Goal: Information Seeking & Learning: Learn about a topic

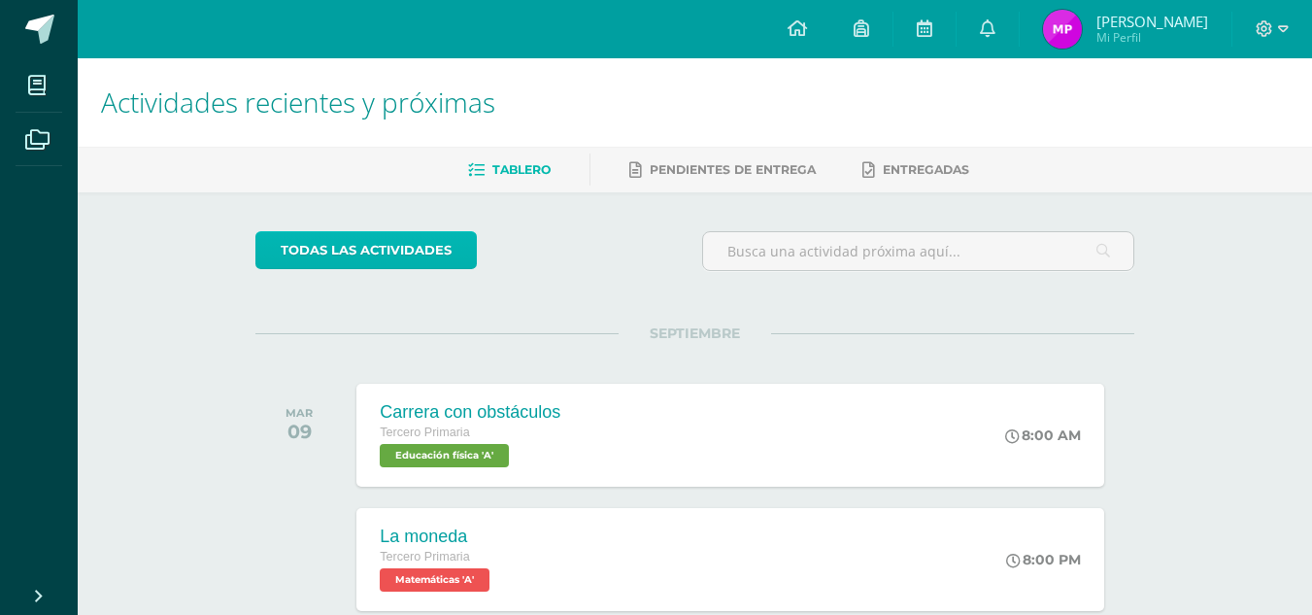
click at [380, 256] on link "todas las Actividades" at bounding box center [365, 250] width 221 height 38
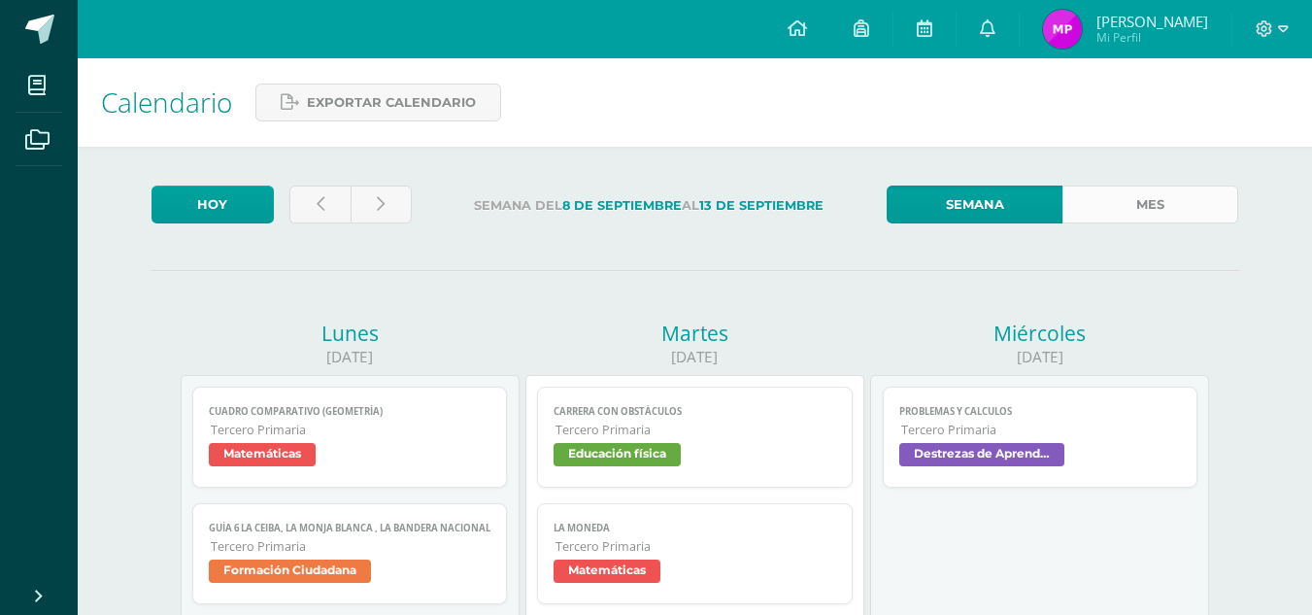
click at [1155, 198] on link "Mes" at bounding box center [1150, 204] width 176 height 38
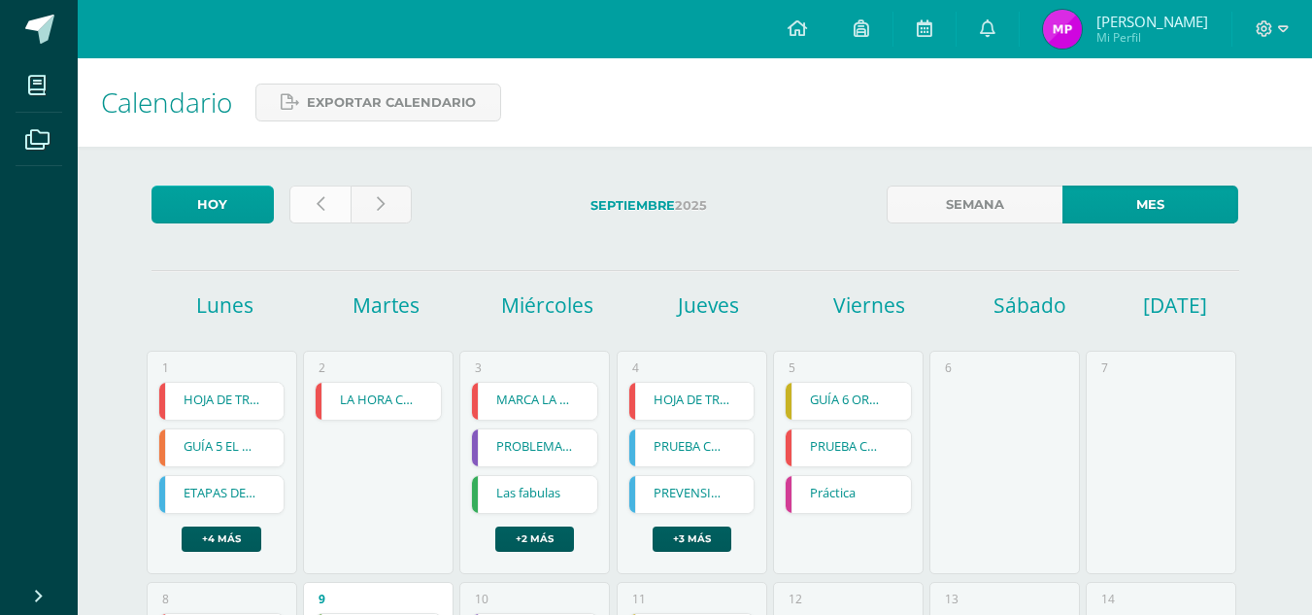
click at [329, 200] on link at bounding box center [319, 204] width 61 height 38
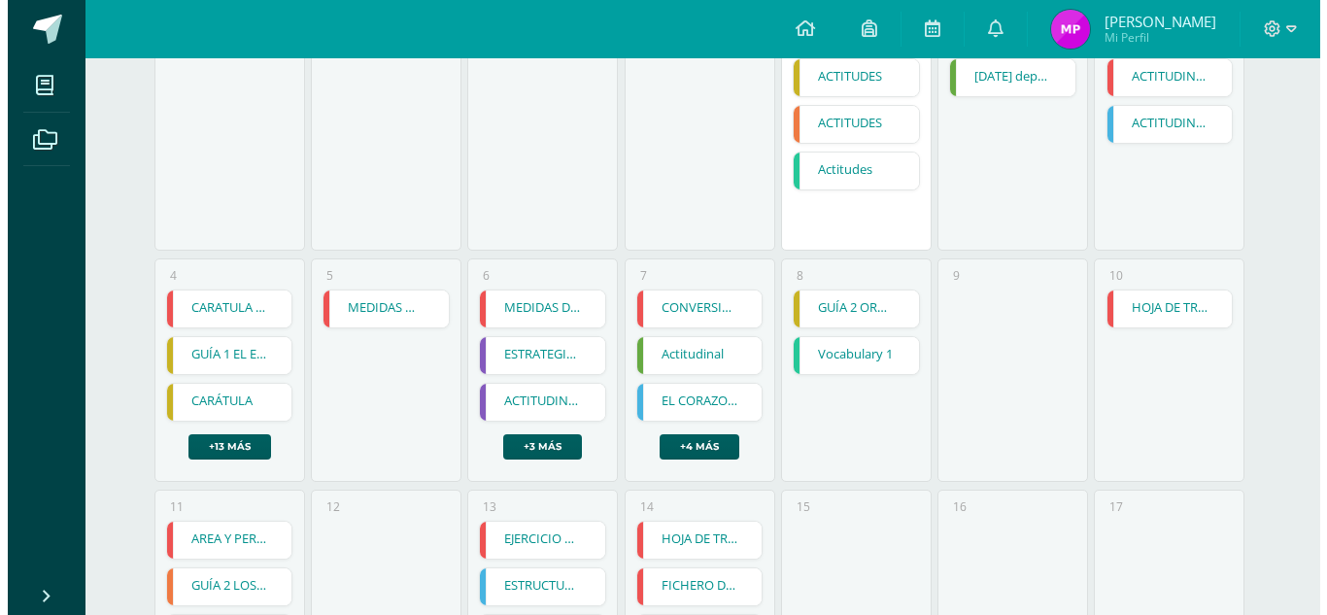
scroll to position [326, 0]
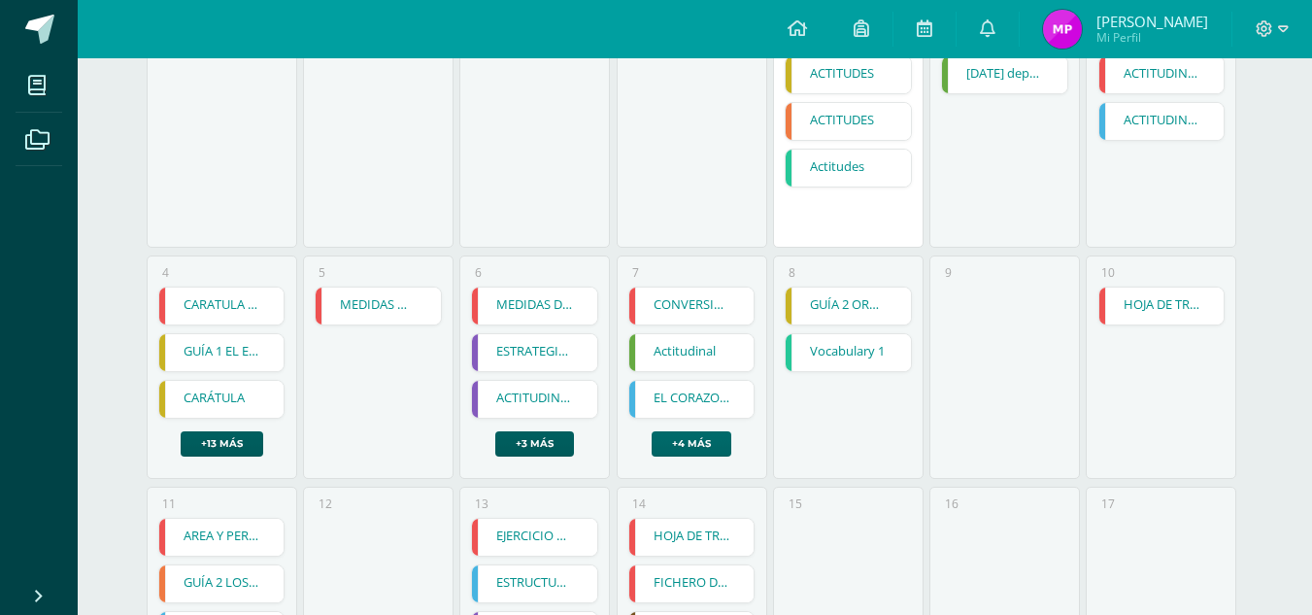
click at [694, 448] on link "+4 más" at bounding box center [692, 443] width 80 height 25
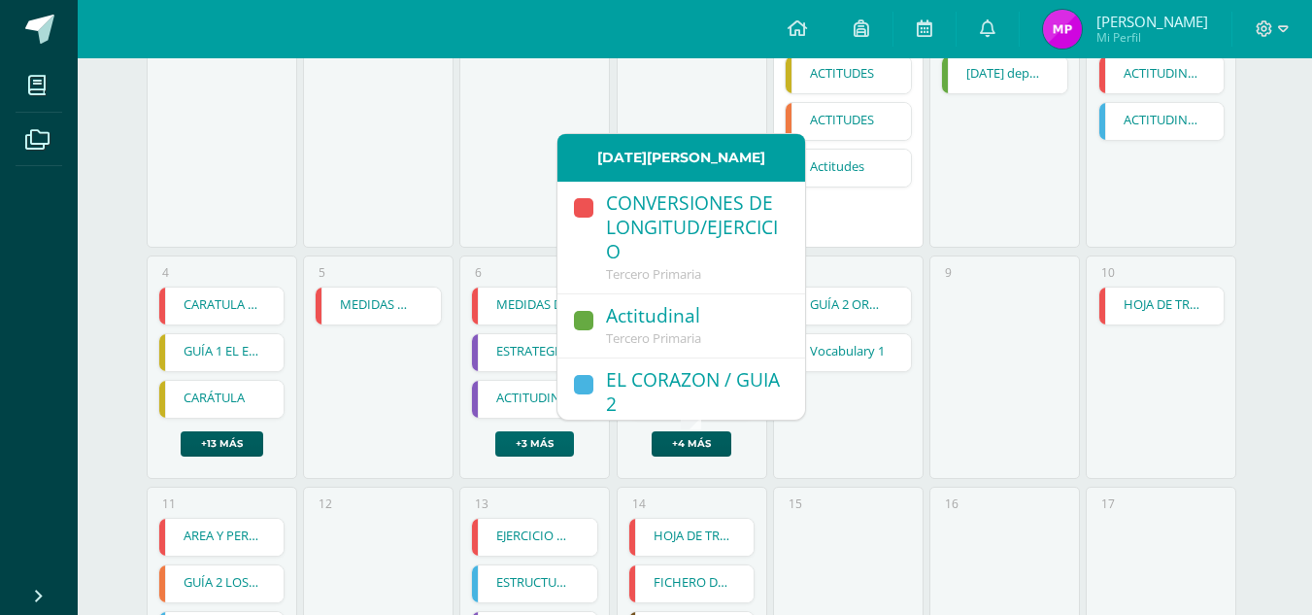
click at [546, 444] on link "+3 más" at bounding box center [534, 443] width 79 height 25
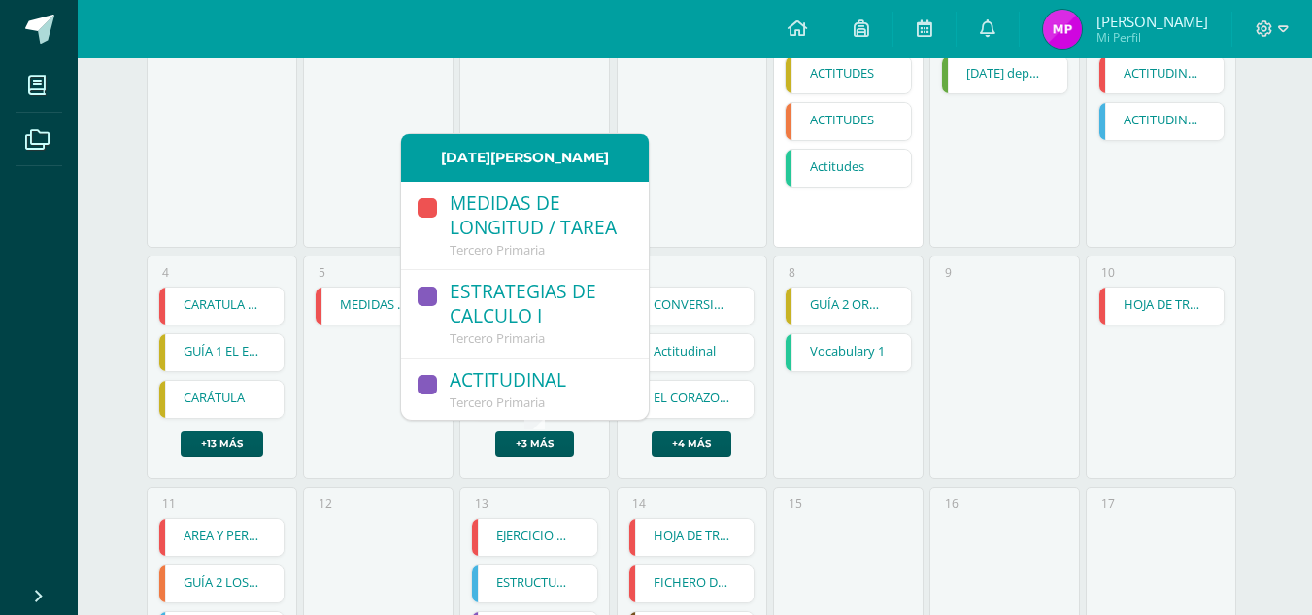
click at [338, 308] on link "MEDIDAS NO CONVENCIONALES" at bounding box center [378, 305] width 125 height 37
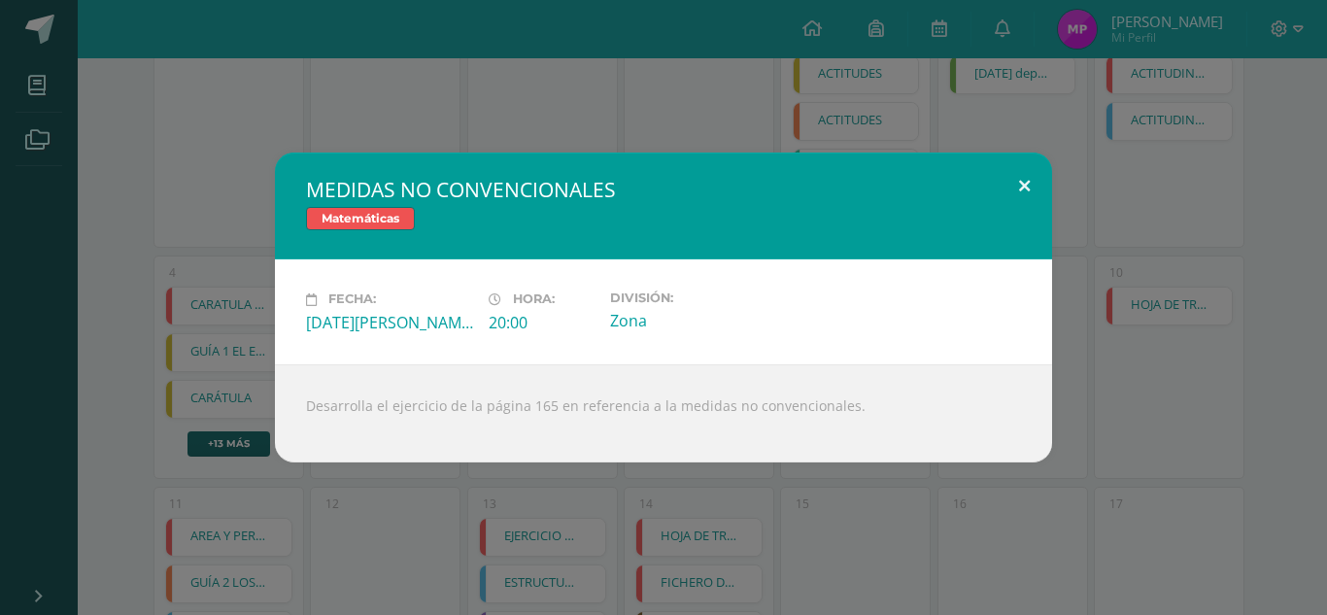
click at [1028, 192] on button at bounding box center [1023, 185] width 55 height 66
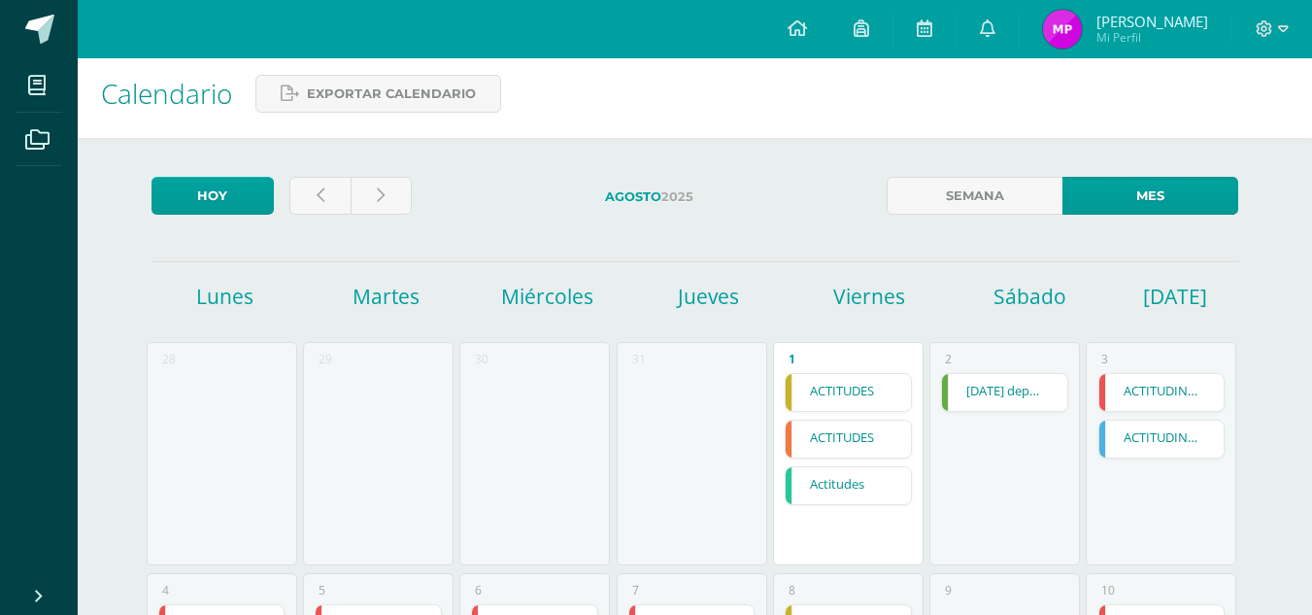
scroll to position [4, 0]
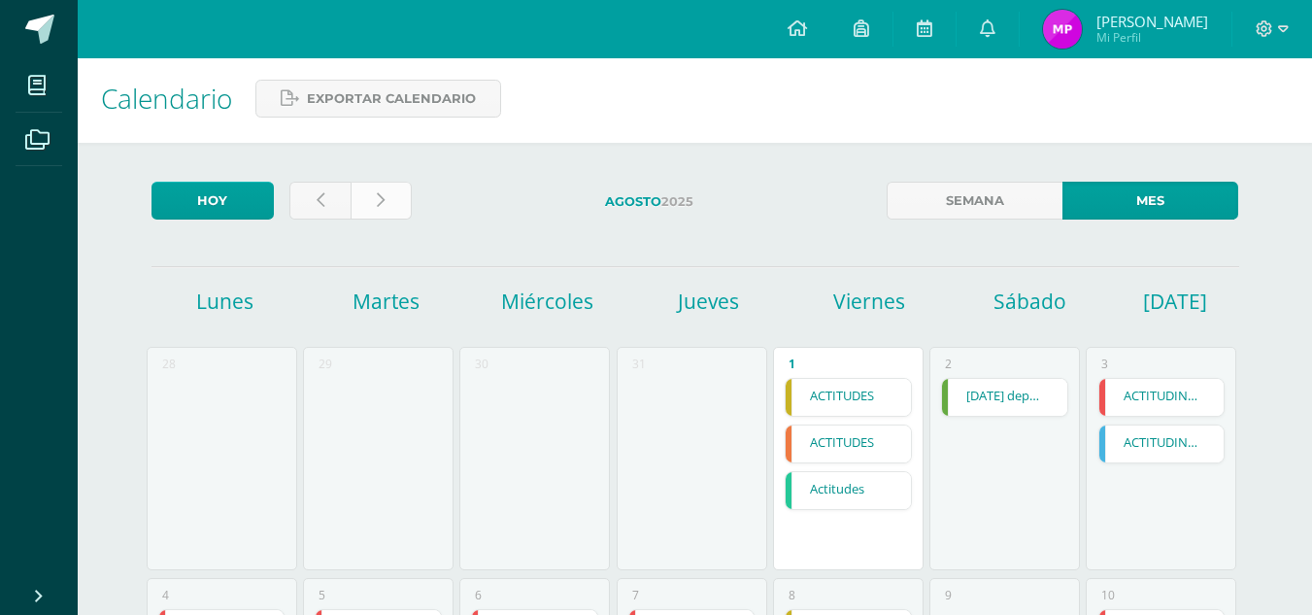
click at [377, 200] on icon at bounding box center [381, 200] width 8 height 17
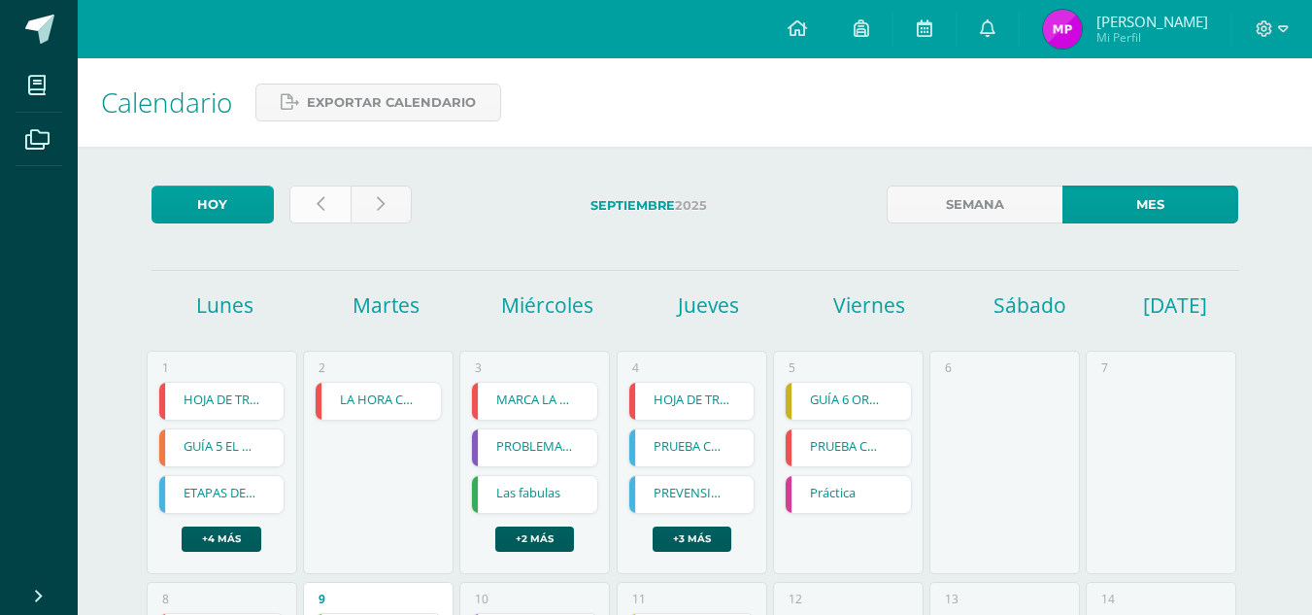
click at [331, 209] on link at bounding box center [319, 204] width 61 height 38
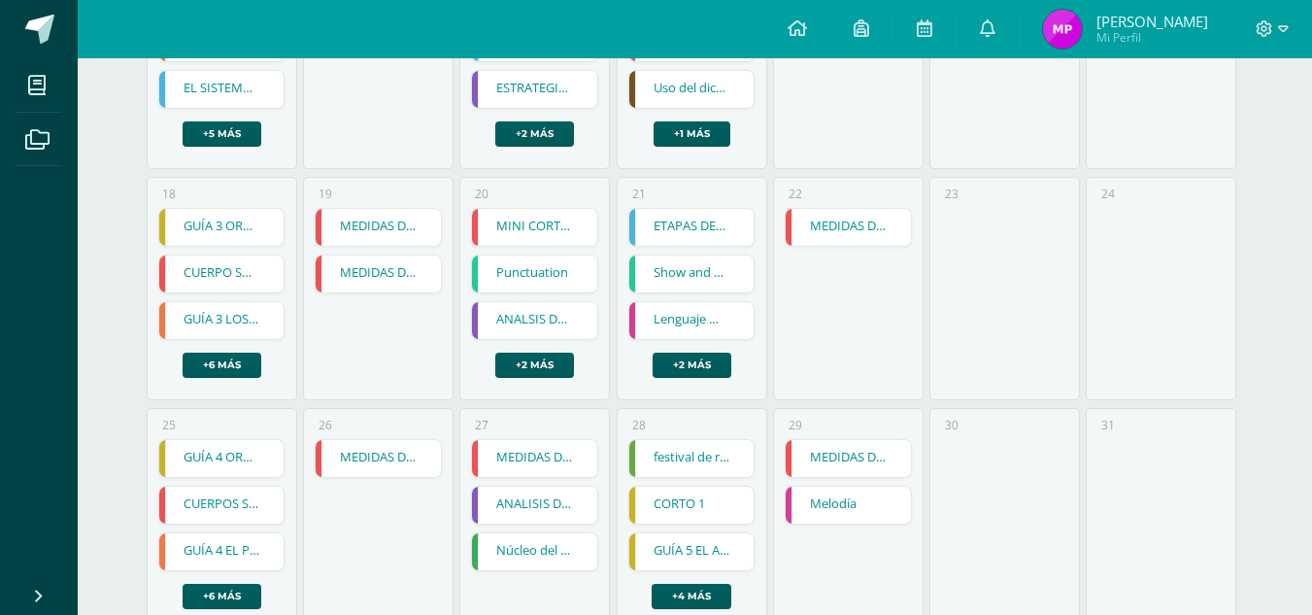
scroll to position [865, 0]
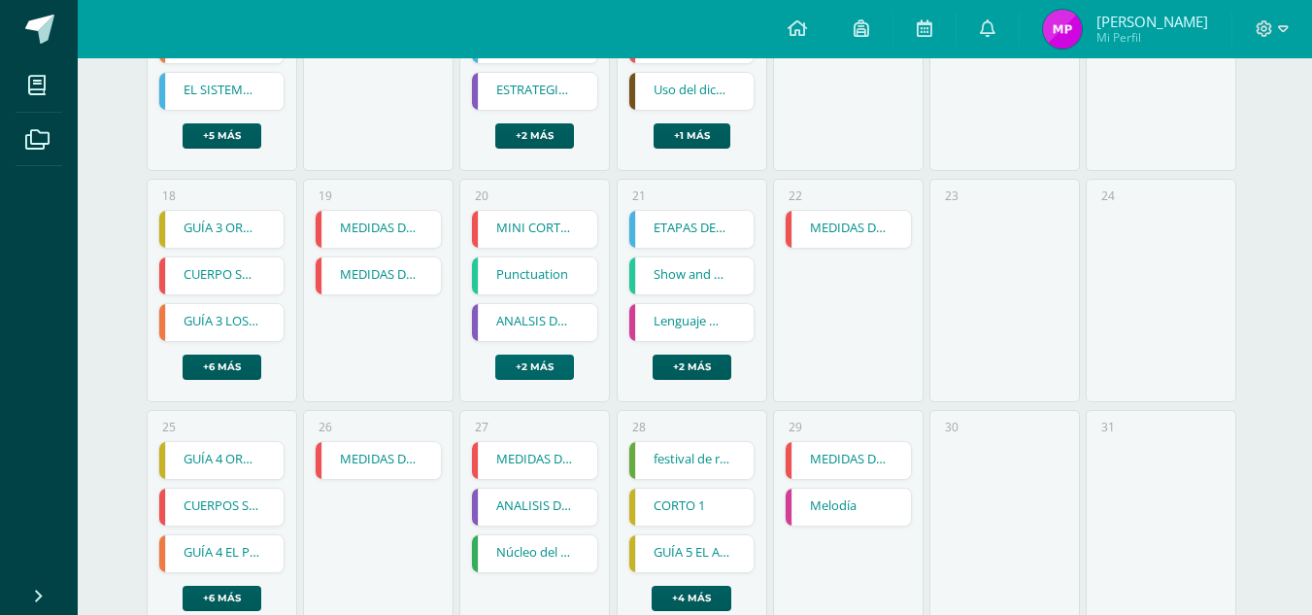
click at [536, 371] on link "+2 más" at bounding box center [534, 366] width 79 height 25
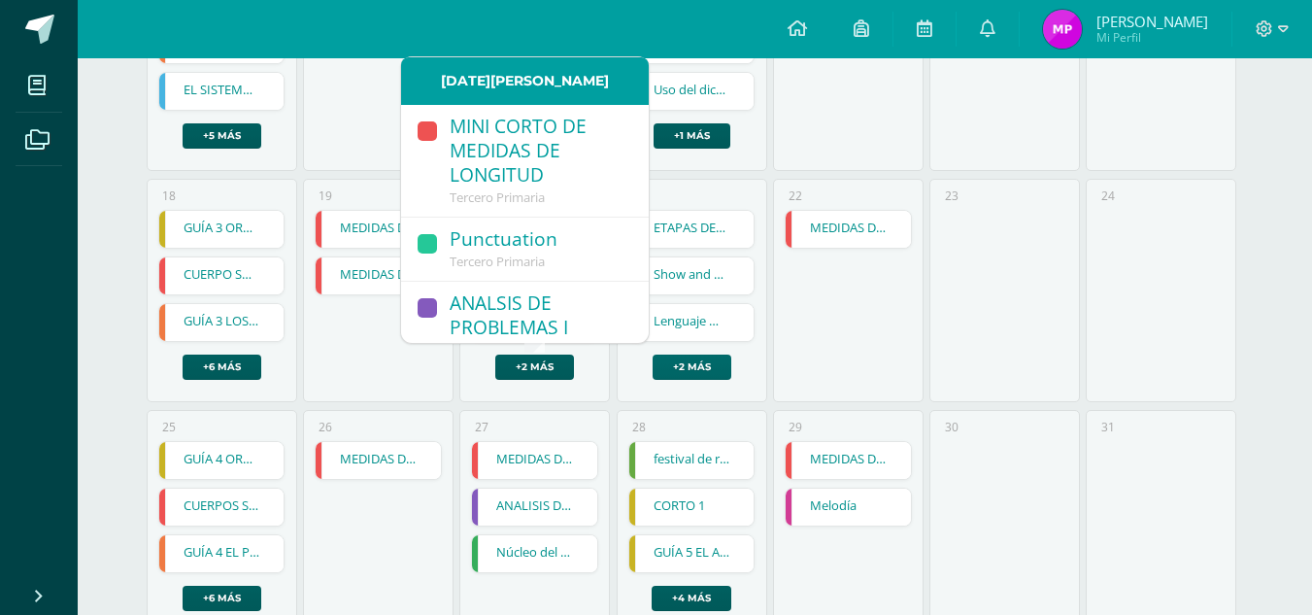
click at [695, 371] on link "+2 más" at bounding box center [692, 366] width 79 height 25
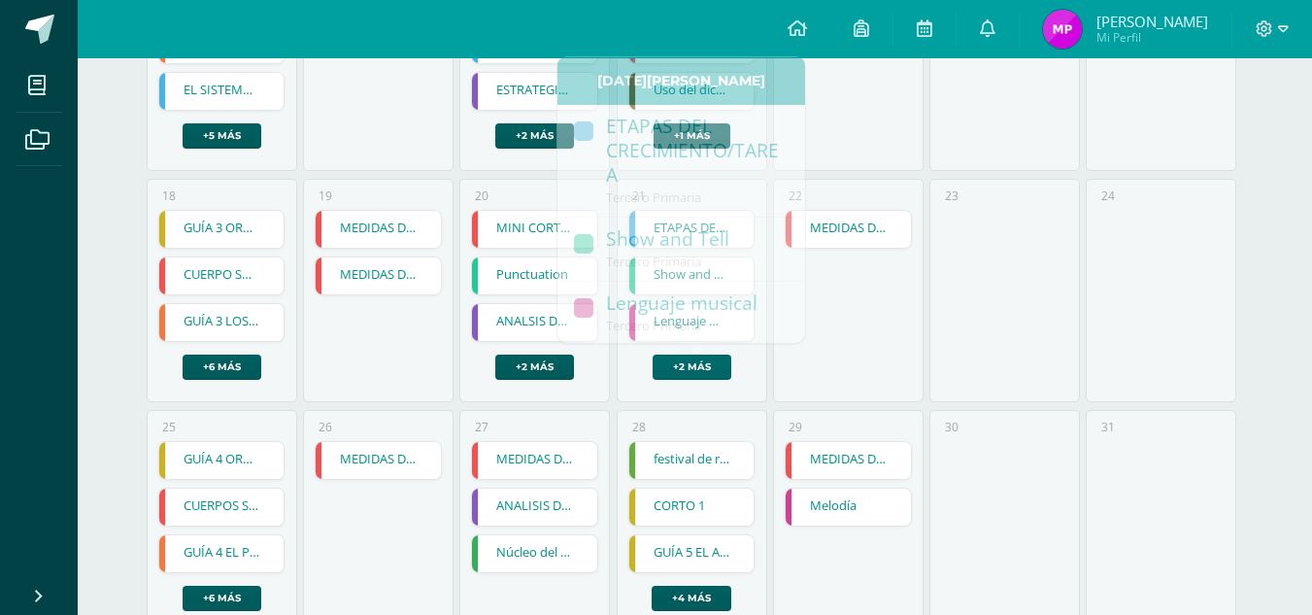
scroll to position [930, 0]
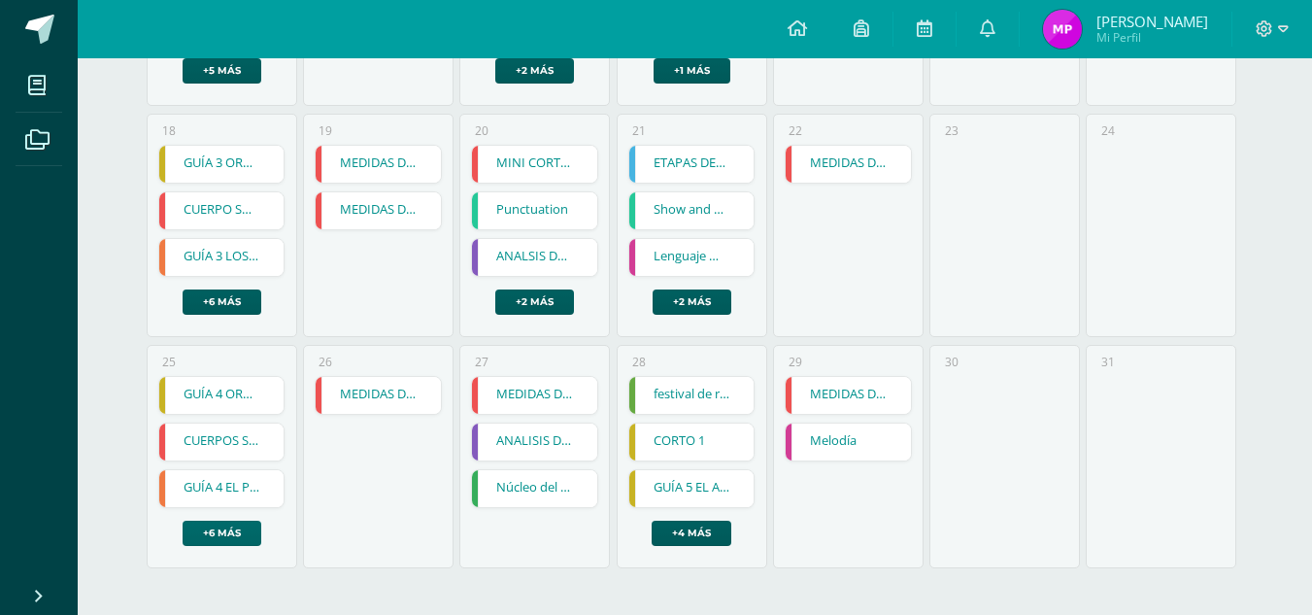
click at [222, 526] on link "+6 más" at bounding box center [222, 533] width 79 height 25
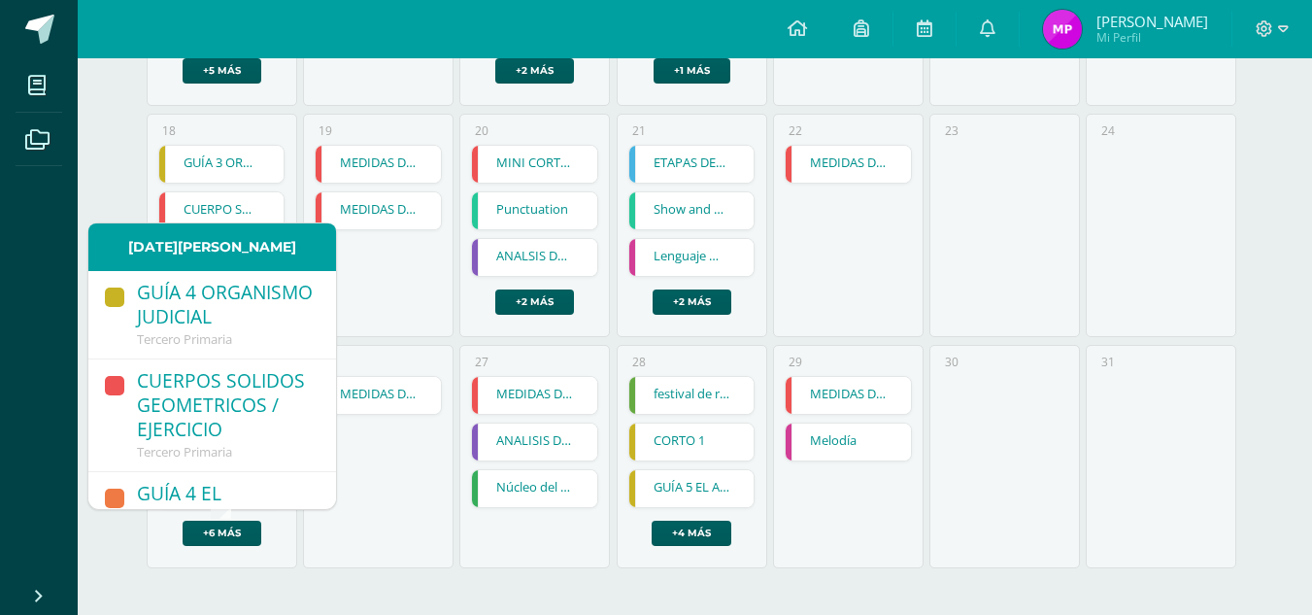
click at [185, 444] on div "CUERPOS SOLIDOS GEOMETRICOS / EJERCICIO" at bounding box center [227, 406] width 180 height 75
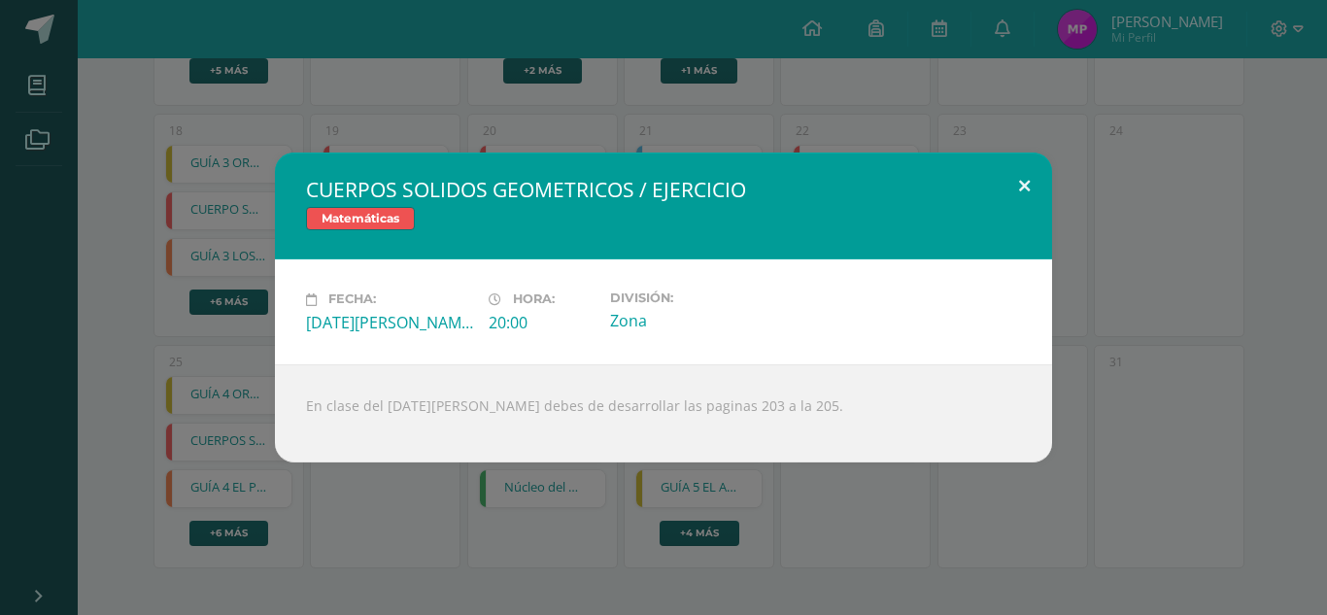
click at [1022, 192] on button at bounding box center [1023, 185] width 55 height 66
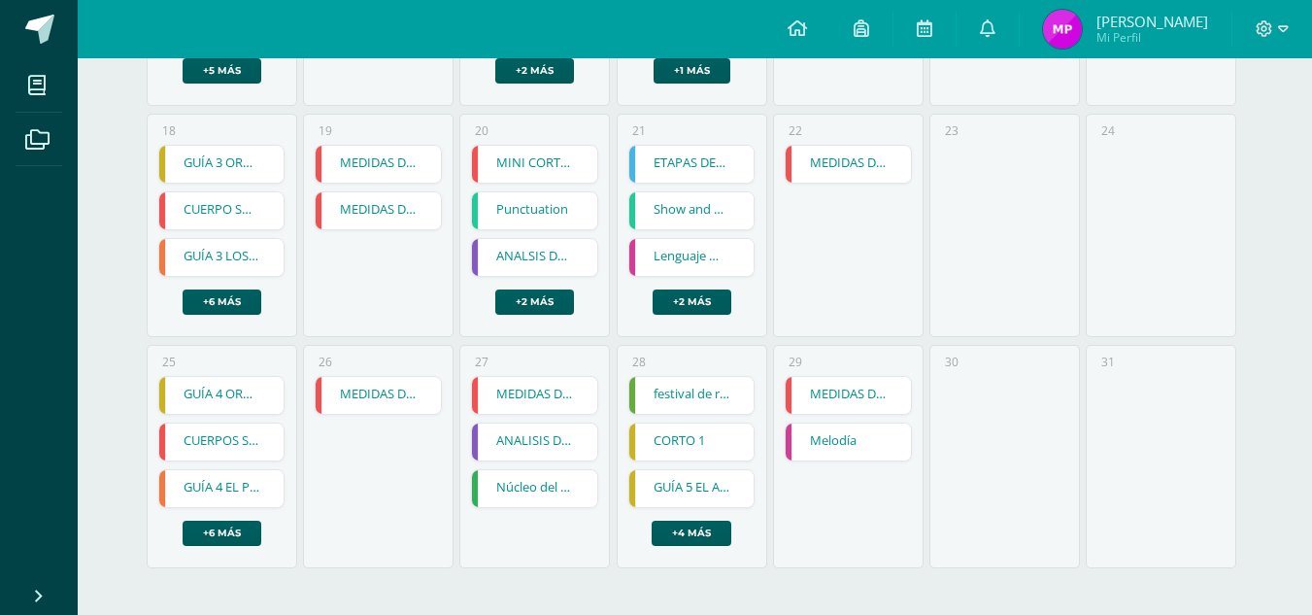
click at [386, 397] on link "MEDIDAS DE MASA/TAREA" at bounding box center [378, 395] width 125 height 37
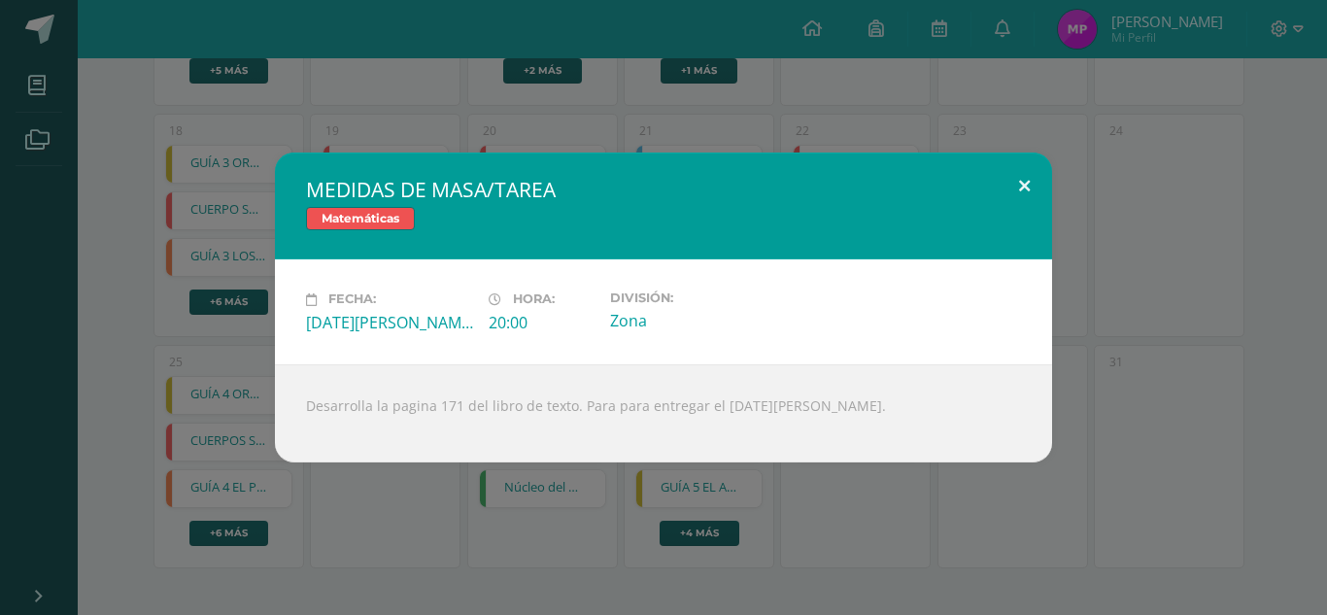
click at [1031, 190] on button at bounding box center [1023, 185] width 55 height 66
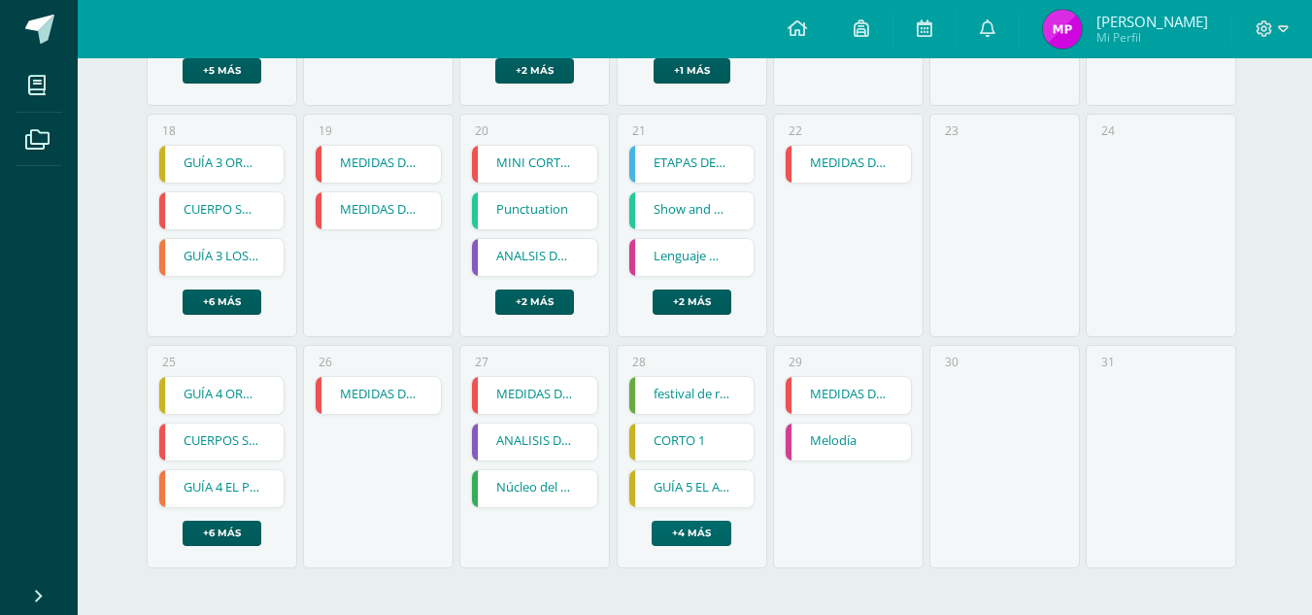
click at [692, 533] on link "+4 más" at bounding box center [692, 533] width 80 height 25
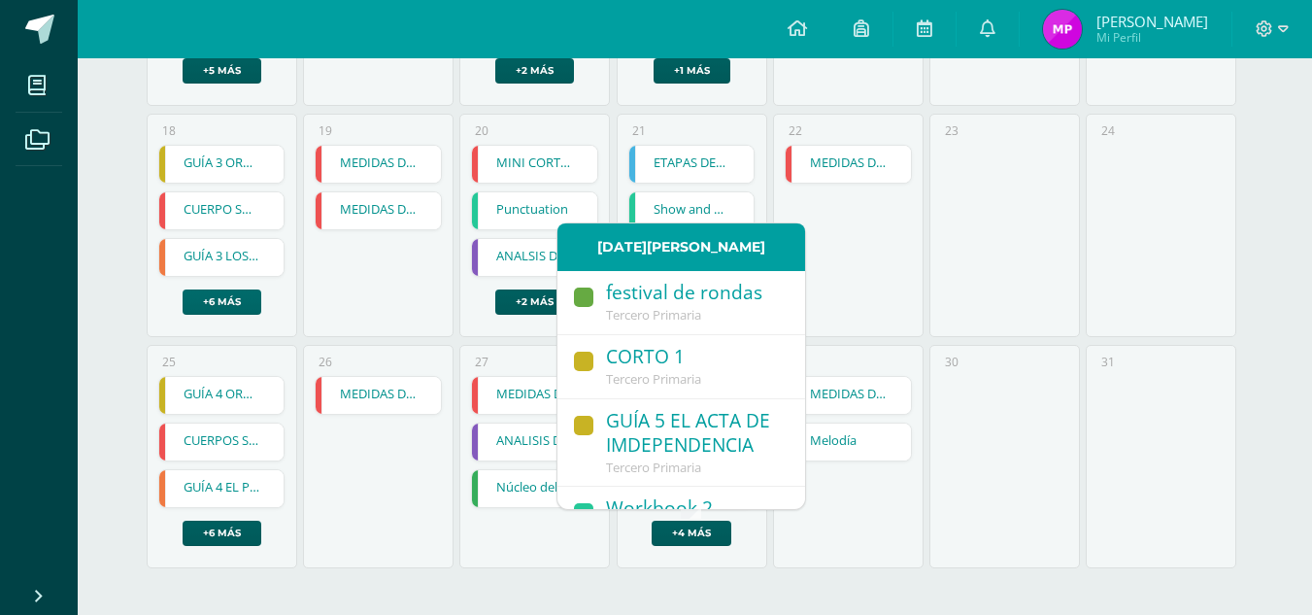
click at [218, 298] on link "+6 más" at bounding box center [222, 301] width 79 height 25
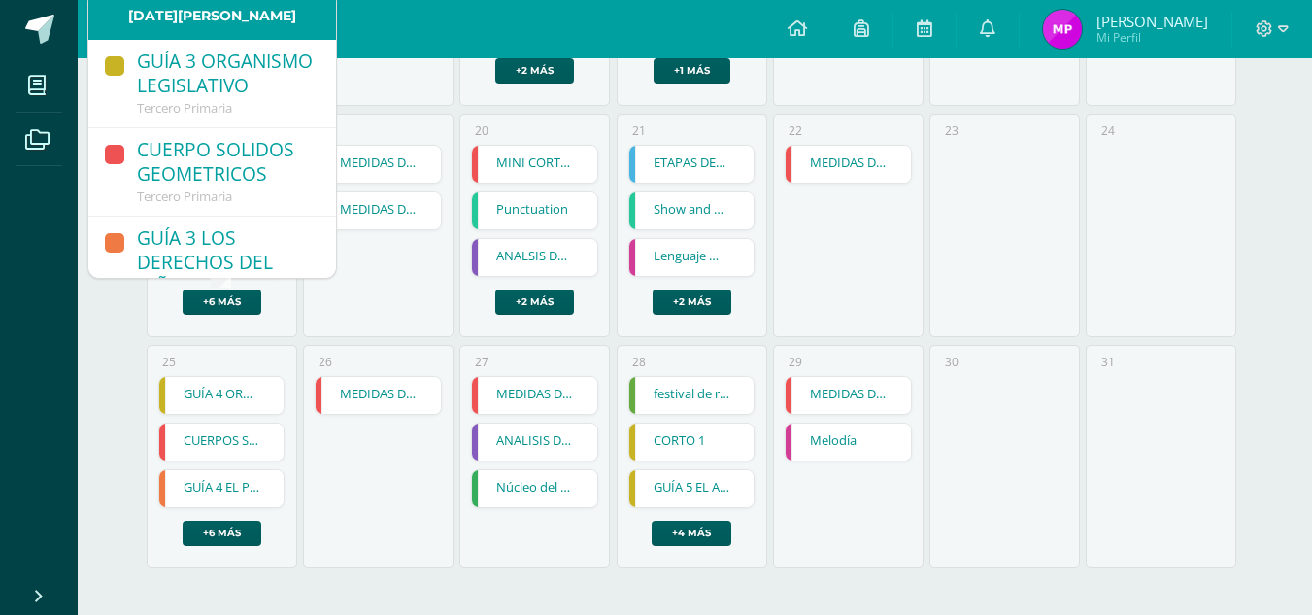
click at [244, 188] on div "CUERPO SOLIDOS GEOMETRICOS" at bounding box center [227, 163] width 180 height 50
